Goal: Navigation & Orientation: Find specific page/section

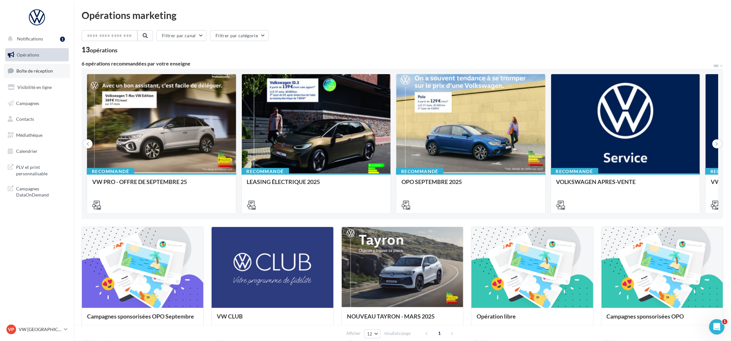
click at [41, 71] on span "Boîte de réception" at bounding box center [34, 70] width 37 height 5
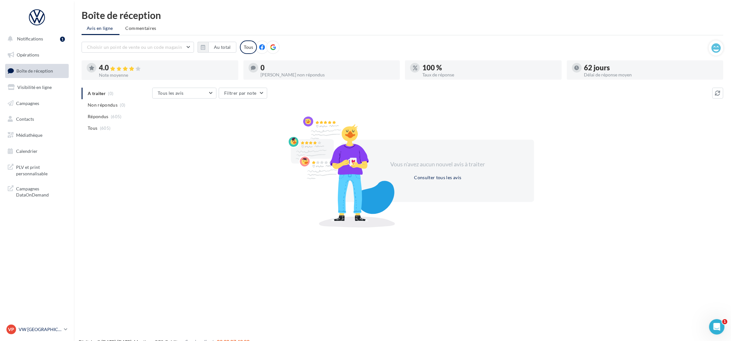
click at [36, 326] on p "VW [GEOGRAPHIC_DATA] 20" at bounding box center [40, 329] width 43 height 6
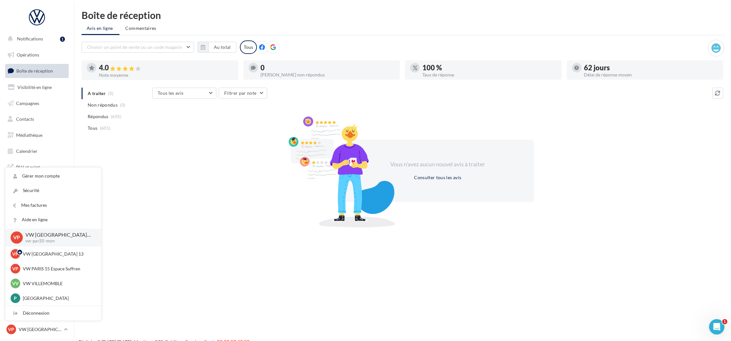
click at [49, 238] on p "VW [GEOGRAPHIC_DATA] 20" at bounding box center [58, 234] width 66 height 7
click at [38, 251] on p "VW PARIS 13" at bounding box center [58, 254] width 71 height 6
